Goal: Find specific page/section: Find specific page/section

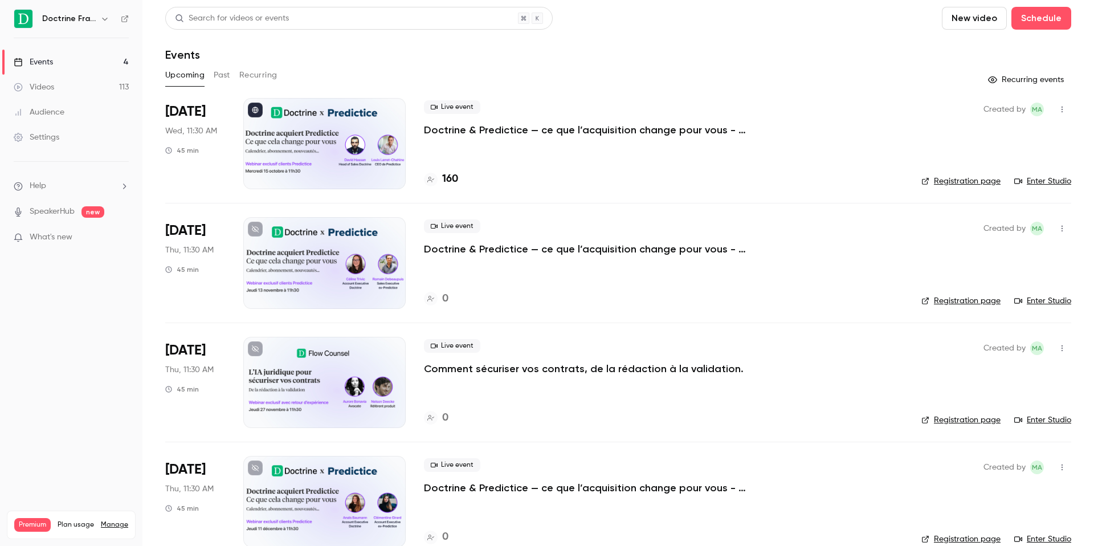
click at [455, 177] on h4 "160" at bounding box center [450, 178] width 16 height 15
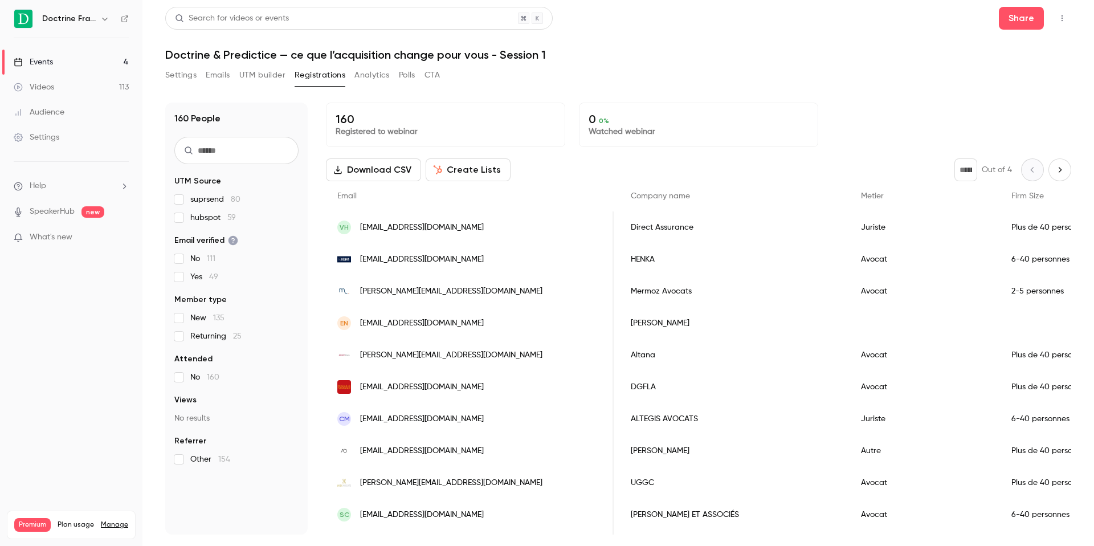
scroll to position [0, 379]
click at [183, 220] on label "hubspot 59" at bounding box center [236, 217] width 124 height 11
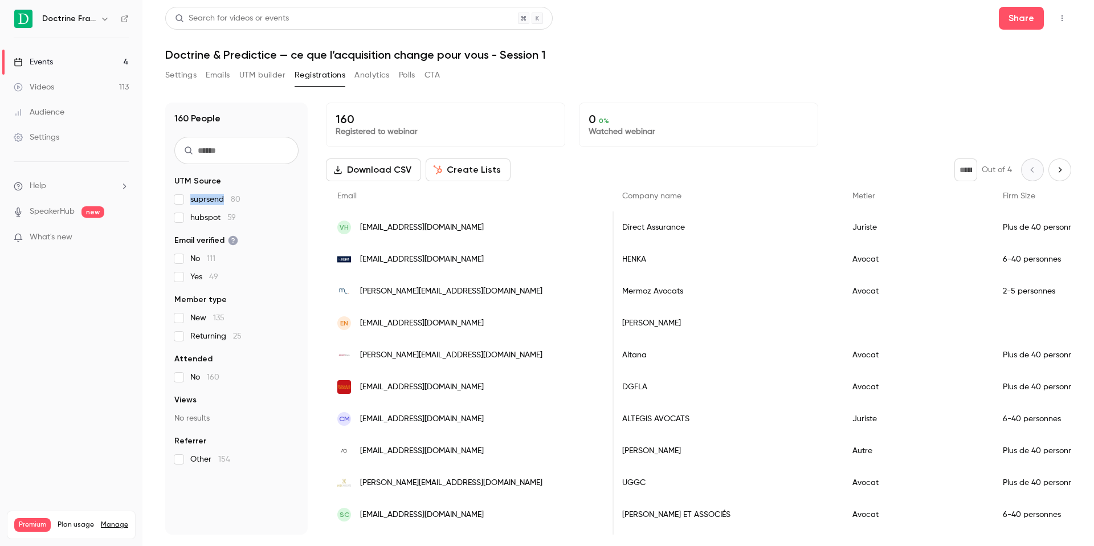
drag, startPoint x: 189, startPoint y: 199, endPoint x: 222, endPoint y: 199, distance: 33.0
click at [222, 199] on label "suprsend 80" at bounding box center [236, 199] width 124 height 11
copy span "suprsend"
